Goal: Task Accomplishment & Management: Use online tool/utility

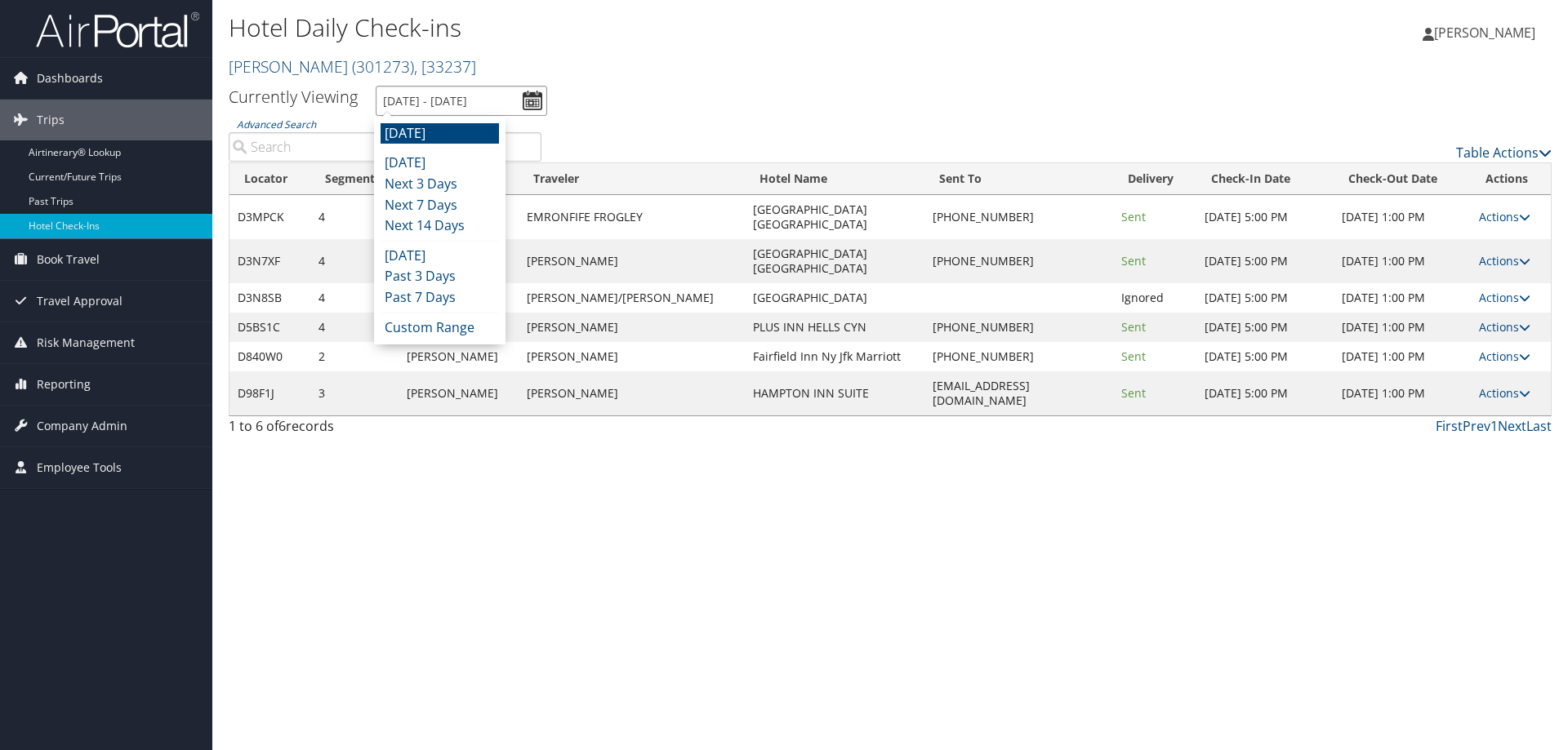
click at [537, 97] on input "9/10/2025 - 9/10/2025" at bounding box center [461, 100] width 172 height 30
click at [434, 127] on li "Tomorrow" at bounding box center [440, 133] width 119 height 21
type input "9/10/2025 - 9/10/2025"
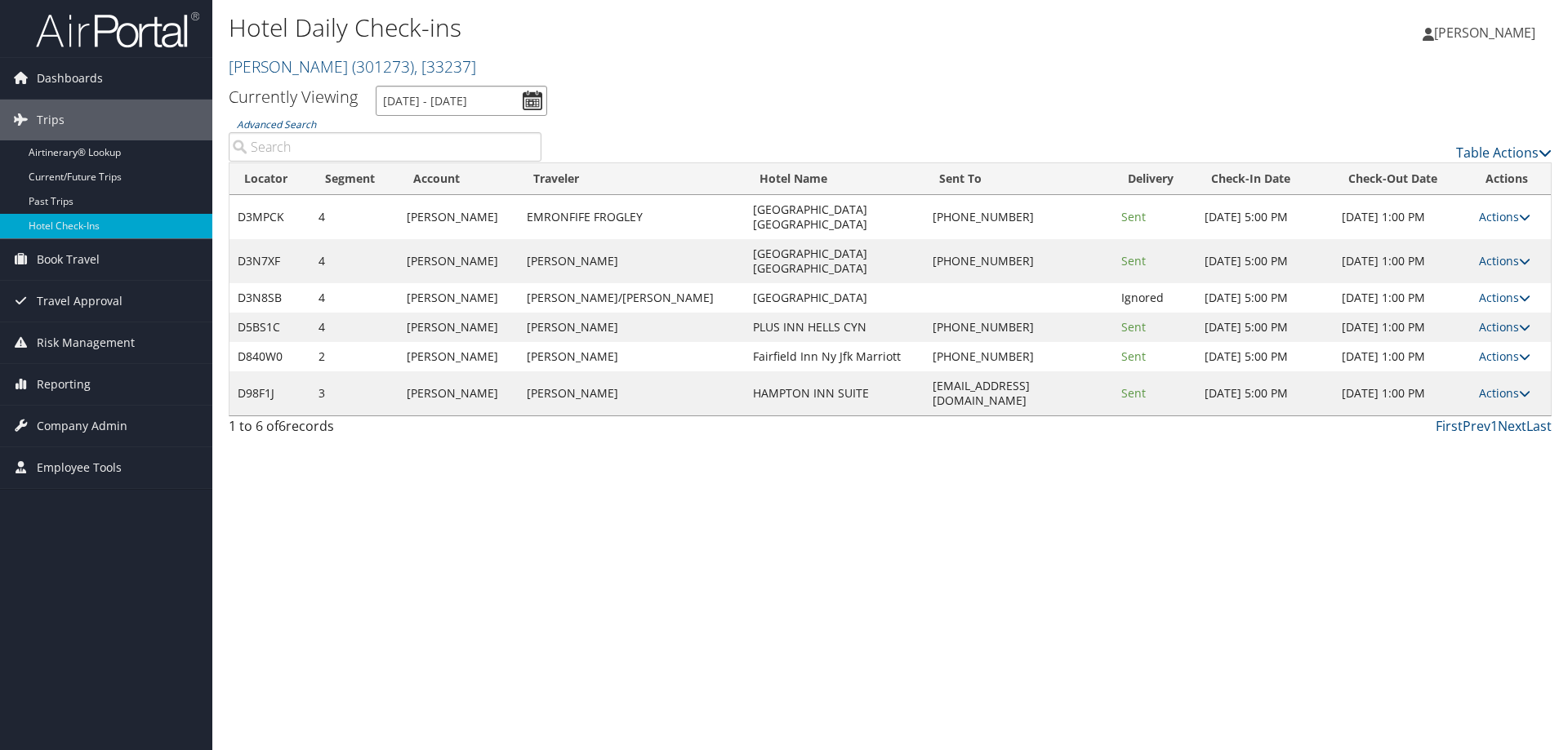
click at [456, 89] on input "9/10/2025 - 9/10/2025" at bounding box center [461, 100] width 172 height 30
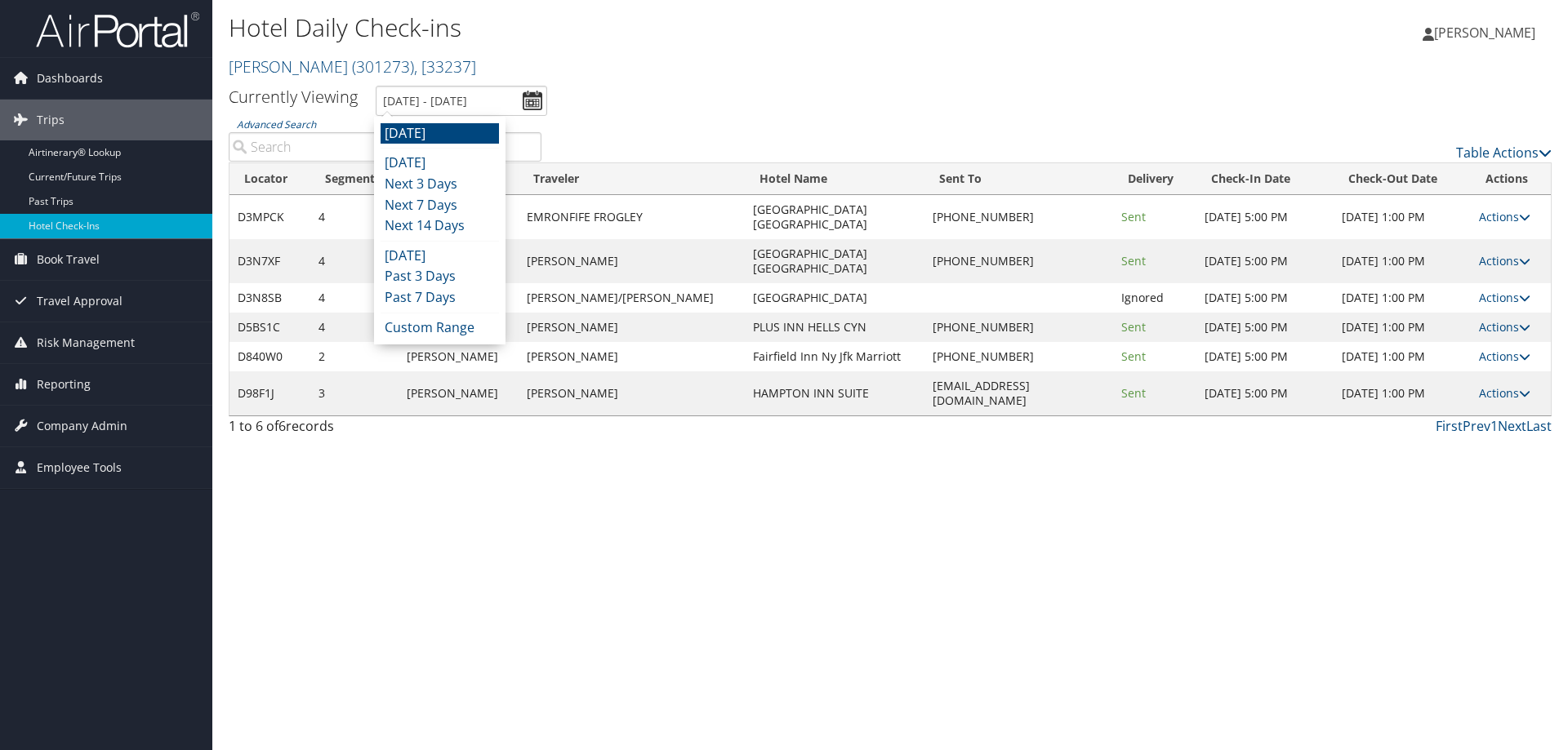
click at [492, 73] on h2 "Traeger ( 301273 ) , [ 33237 ]" at bounding box center [669, 65] width 882 height 27
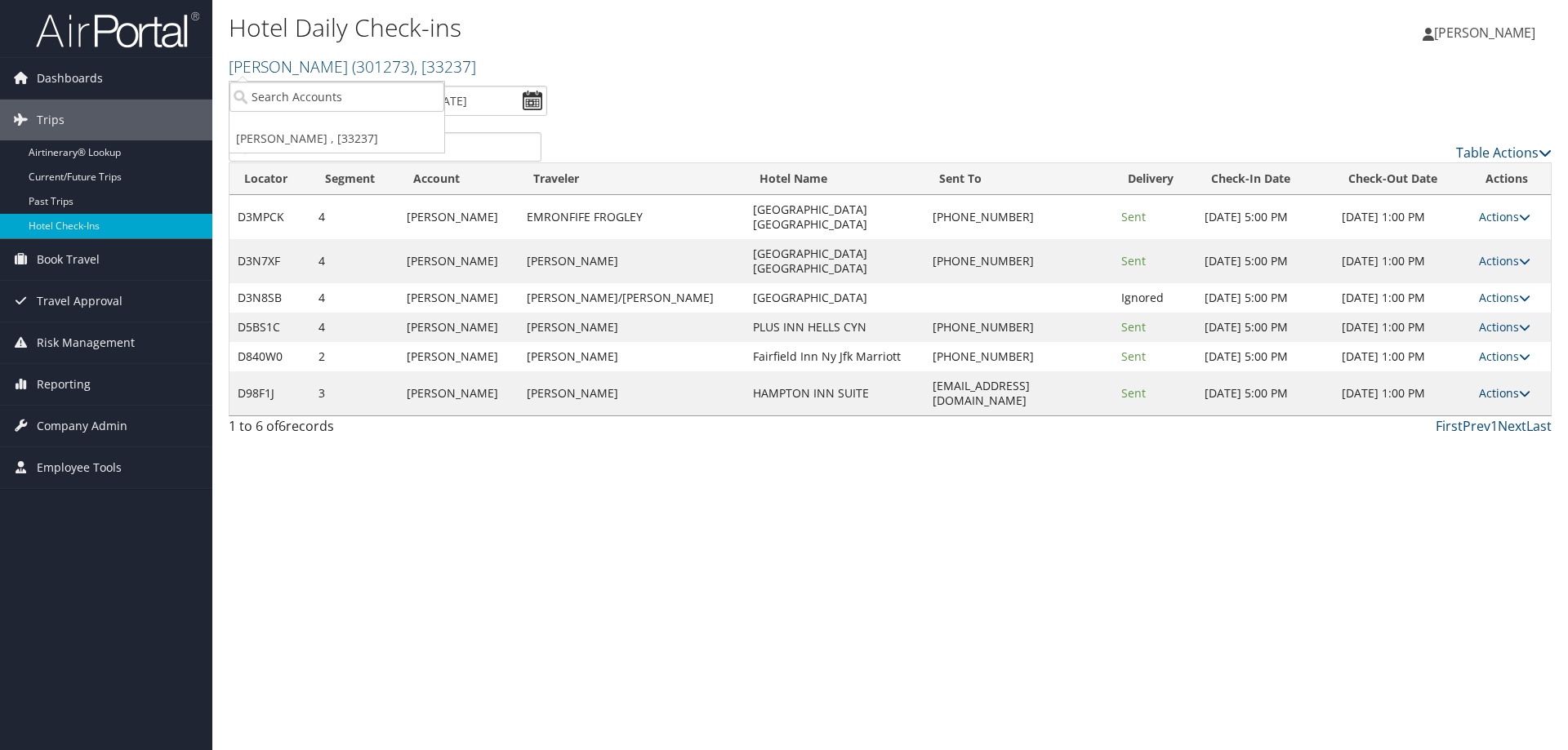
click at [1491, 386] on link "Actions" at bounding box center [1505, 393] width 51 height 16
click at [1480, 470] on link "View Itinerary" at bounding box center [1452, 463] width 140 height 27
click at [1483, 386] on link "Actions" at bounding box center [1505, 393] width 51 height 16
click at [1449, 375] on link "Resend" at bounding box center [1452, 380] width 140 height 27
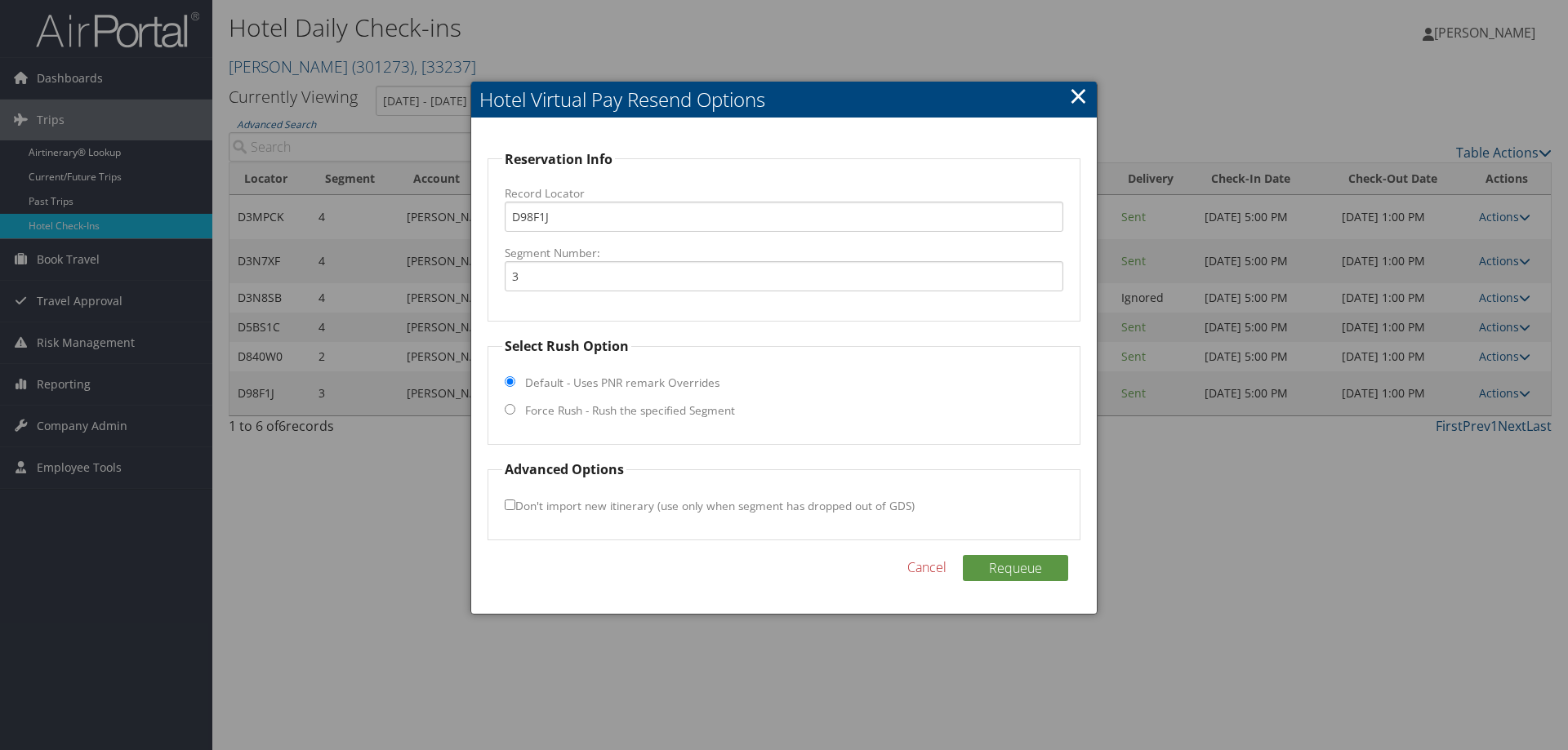
click at [568, 415] on label "Force Rush - Rush the specified Segment" at bounding box center [630, 411] width 210 height 16
click at [515, 415] on input "Force Rush - Rush the specified Segment" at bounding box center [510, 409] width 11 height 11
radio input "true"
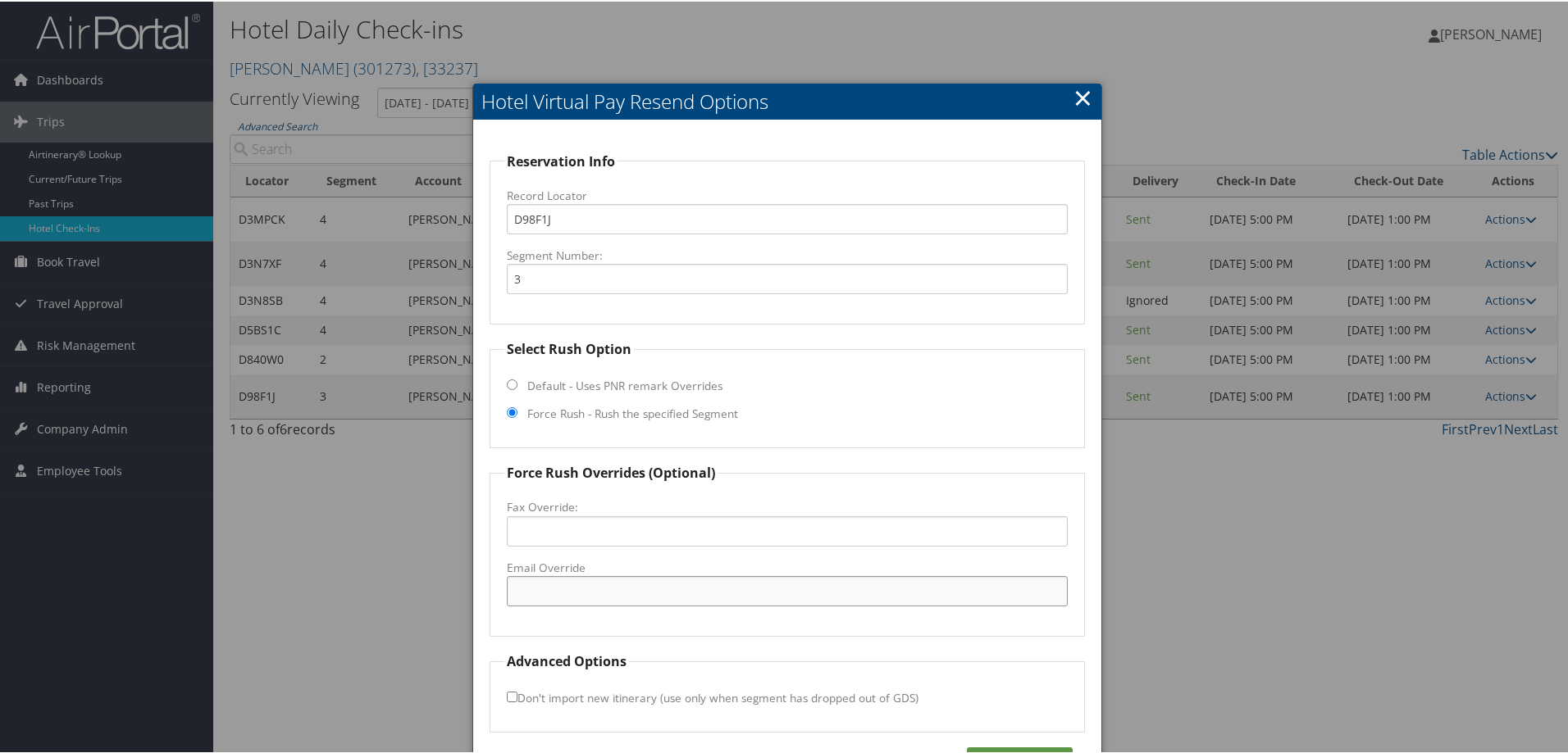
click at [564, 599] on input "Email Override" at bounding box center [786, 590] width 561 height 30
paste input "BFNSC_Hampton_Suites@hilton.com"
type input "BFNSC_Hampton_Suites@hilton.com"
click at [1030, 749] on button "Requeue" at bounding box center [1019, 759] width 106 height 27
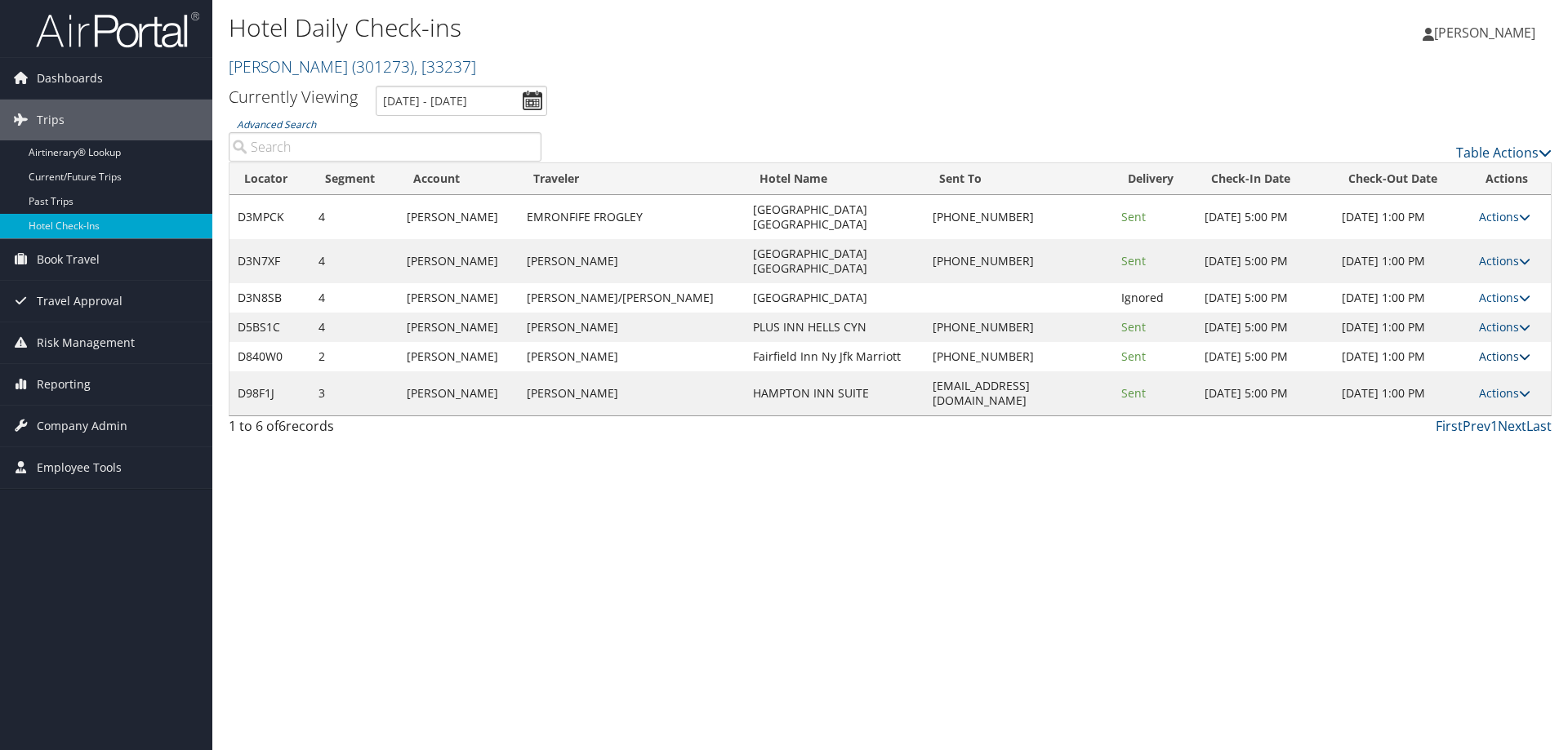
click at [1519, 351] on icon at bounding box center [1524, 356] width 12 height 12
click at [1478, 350] on link "Resend" at bounding box center [1452, 351] width 140 height 27
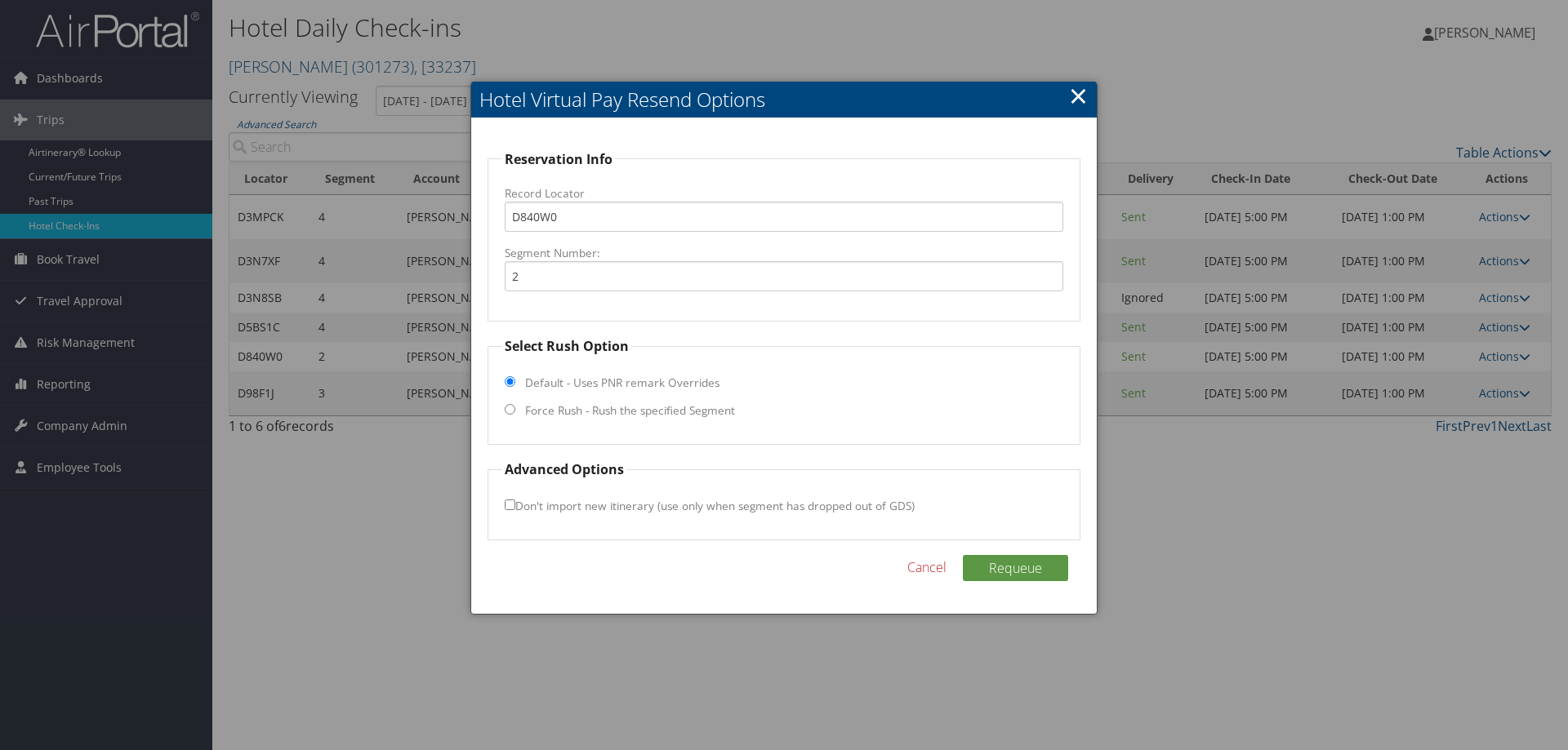
click at [535, 409] on label "Force Rush - Rush the specified Segment" at bounding box center [630, 411] width 210 height 16
click at [515, 409] on input "Force Rush - Rush the specified Segment" at bounding box center [510, 409] width 11 height 11
radio input "true"
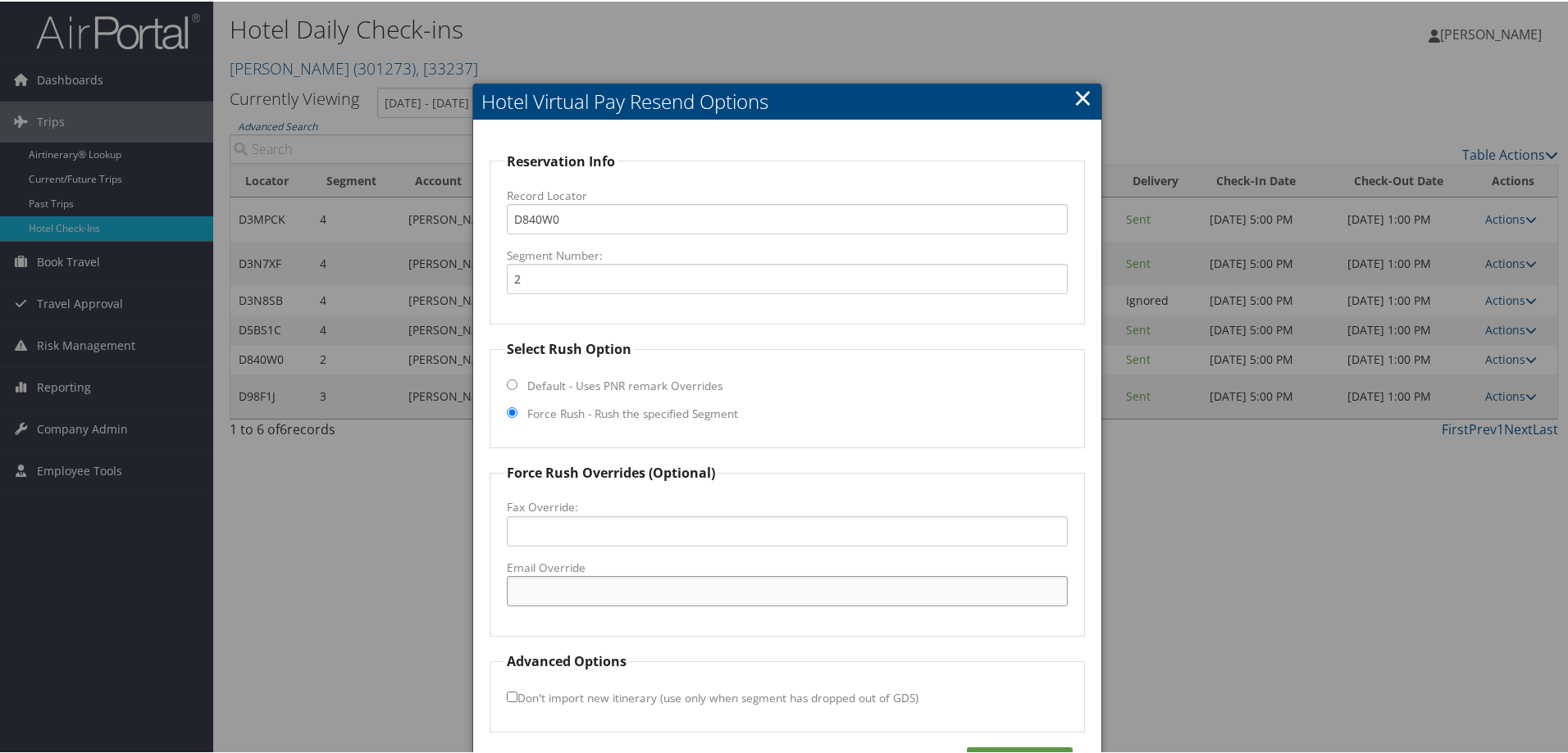
click at [566, 589] on input "Email Override" at bounding box center [786, 590] width 561 height 30
paste input "ffi.ispjj.gm@marriott.com"
type input "ffi.ispjj.gm@marriott.com"
click at [1011, 747] on button "Requeue" at bounding box center [1019, 759] width 106 height 27
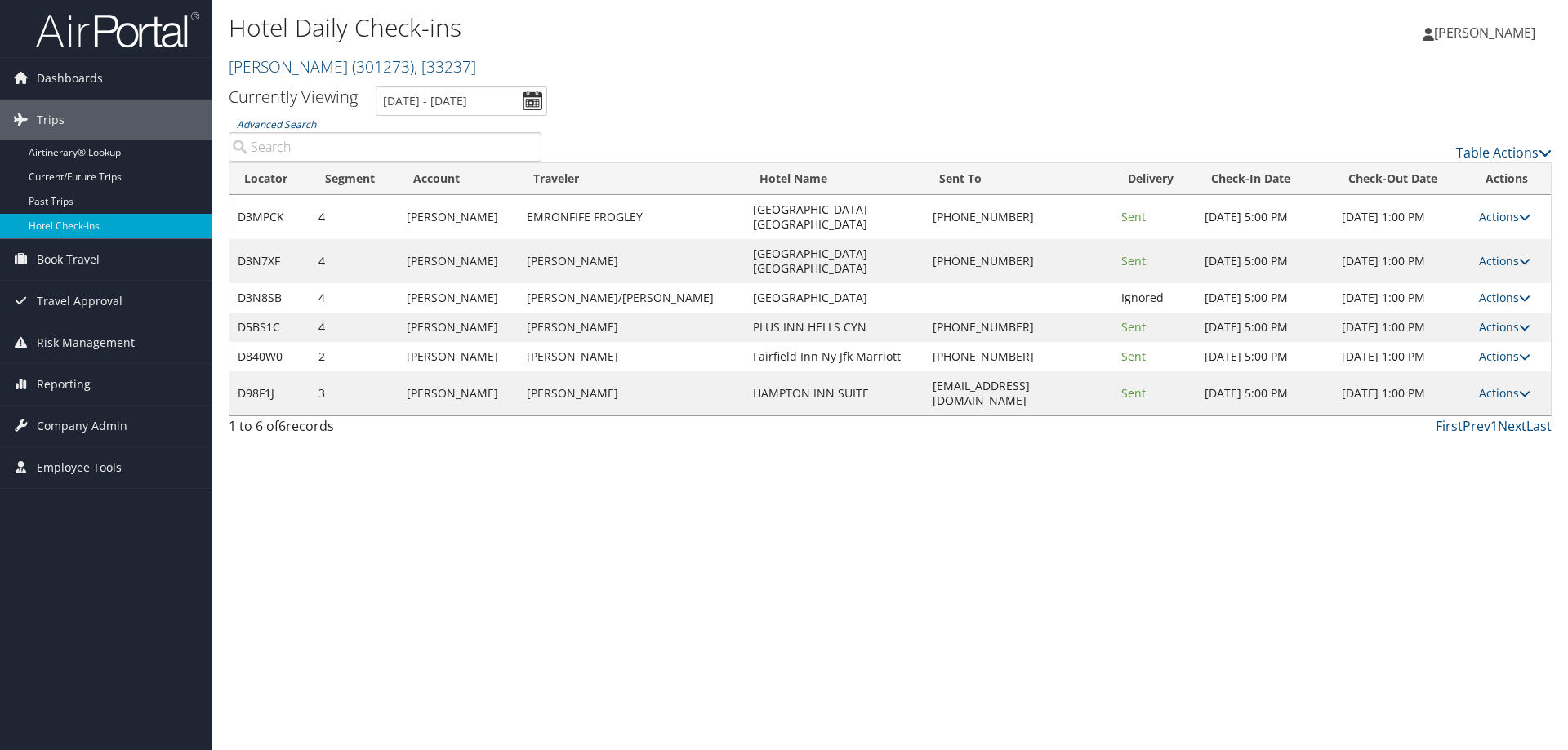
click at [657, 479] on div "Hotel Daily Check-ins Traeger ( 301273 ) , [ 33237 ] Traeger , [33237] Lauren G…" at bounding box center [890, 375] width 1356 height 750
